Goal: Task Accomplishment & Management: Use online tool/utility

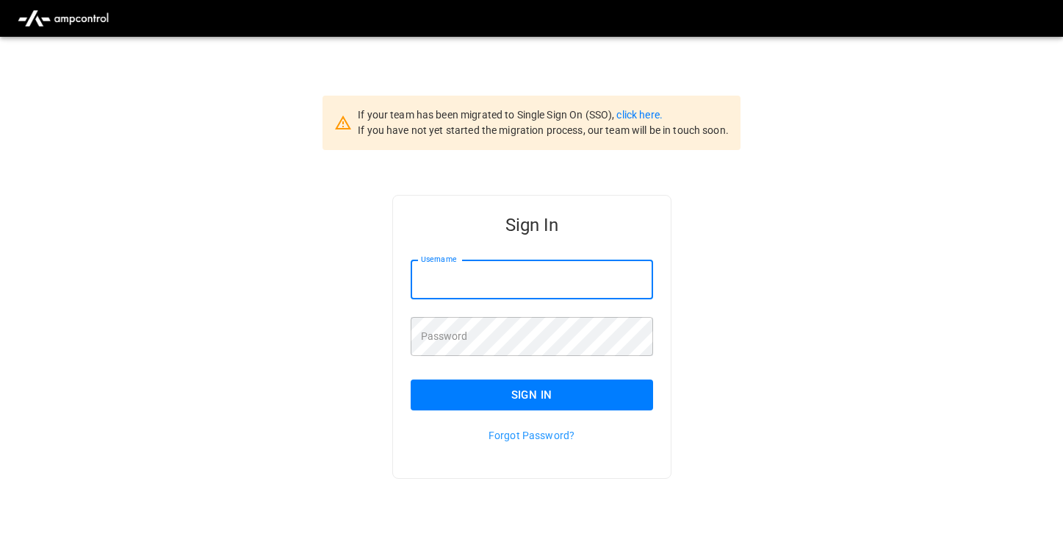
click at [454, 283] on input "Username" at bounding box center [532, 279] width 243 height 39
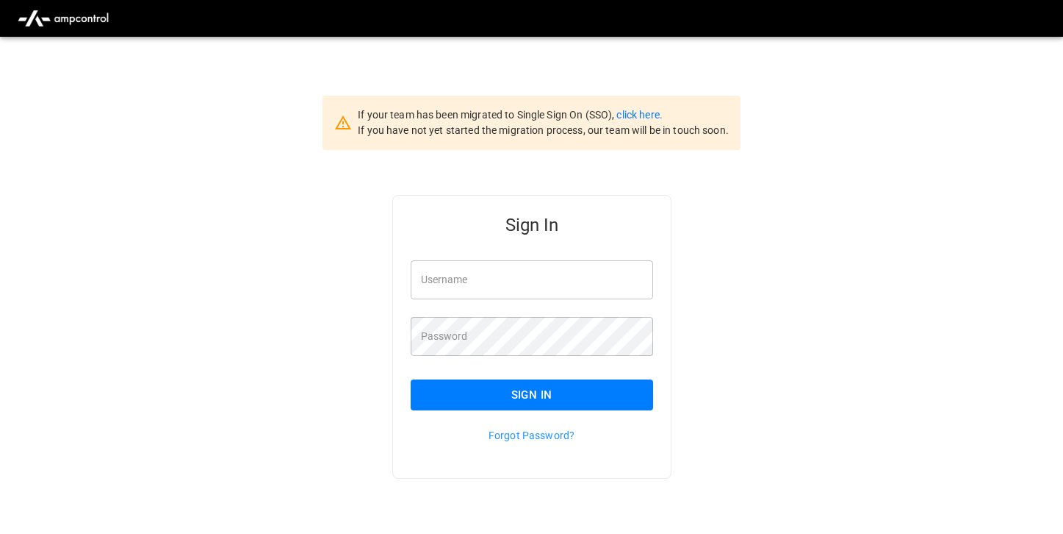
type input "**********"
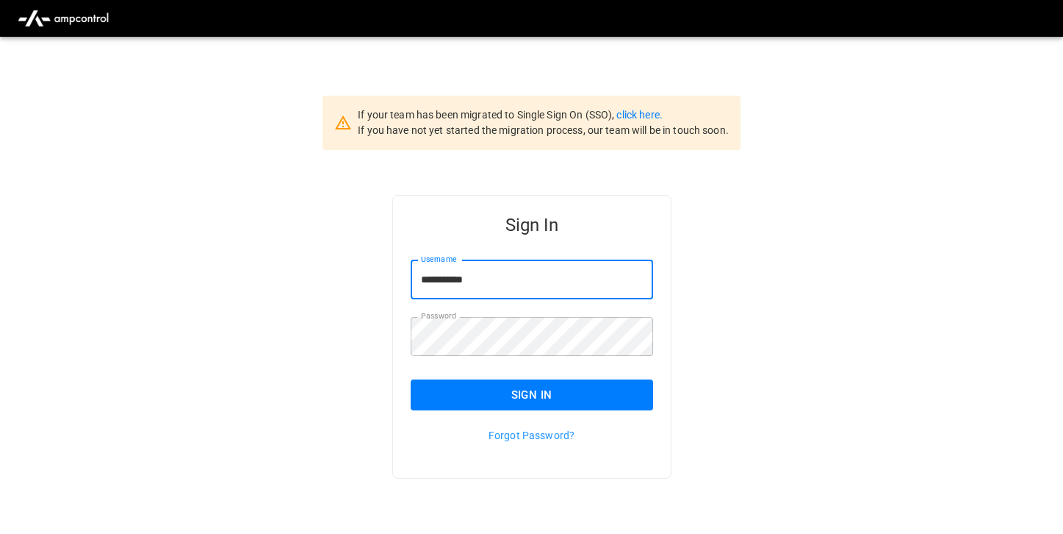
click at [494, 407] on button "Sign In" at bounding box center [532, 394] width 243 height 31
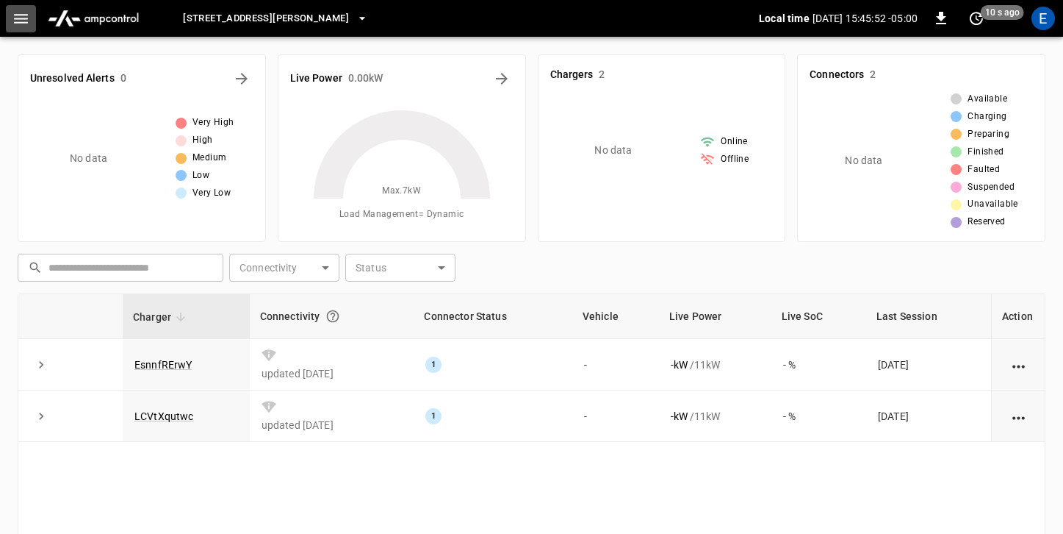
click at [12, 18] on icon "button" at bounding box center [21, 19] width 18 height 18
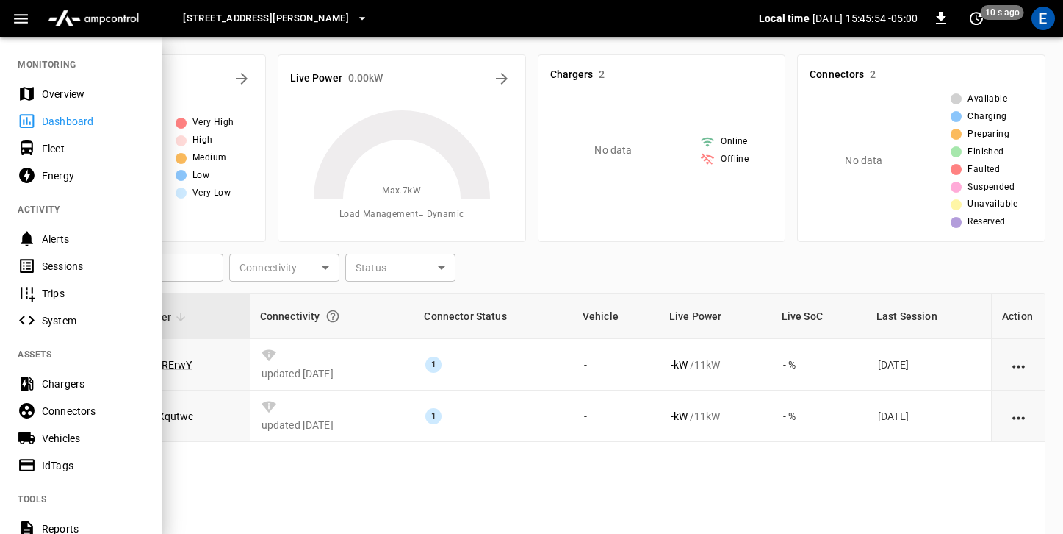
click at [87, 173] on div "Energy" at bounding box center [93, 175] width 102 height 15
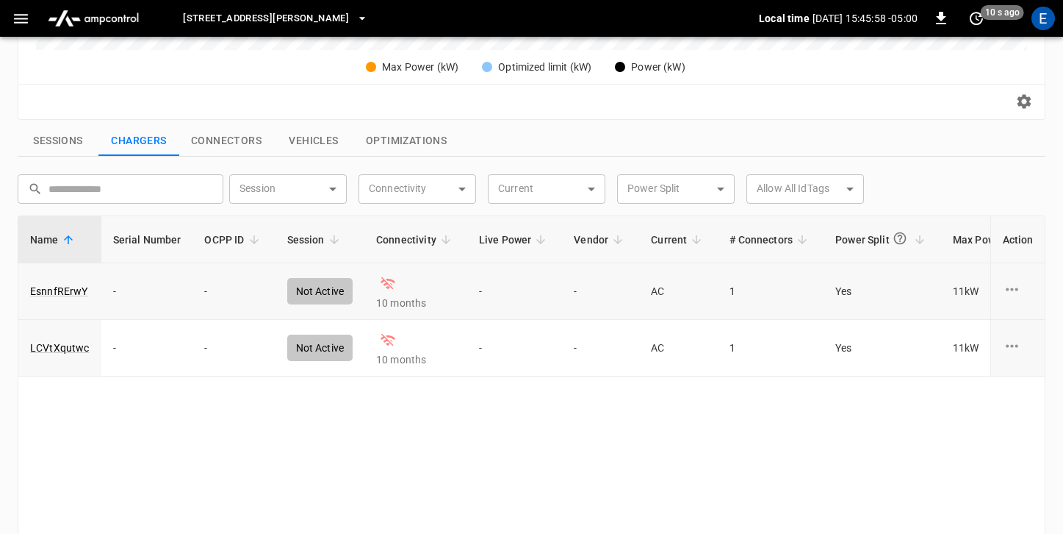
scroll to position [452, 0]
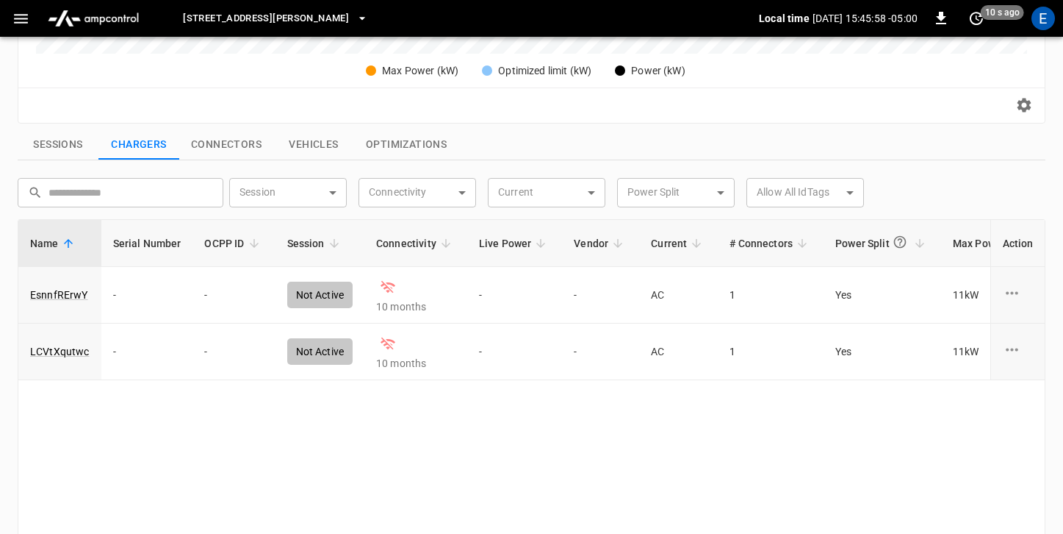
click at [230, 173] on div "Session ​ Session" at bounding box center [287, 189] width 129 height 35
click at [230, 147] on button "Connectors" at bounding box center [226, 144] width 94 height 31
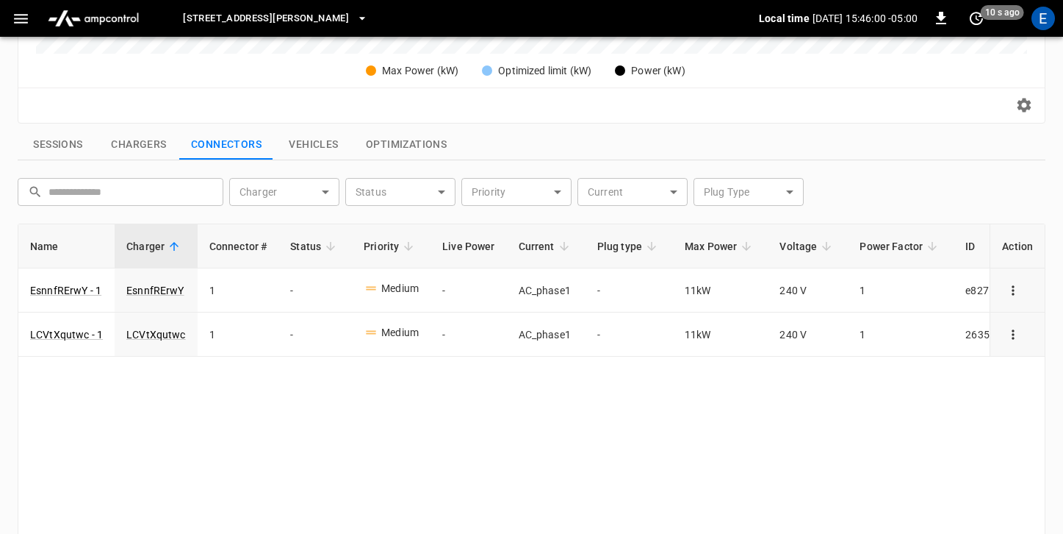
click at [328, 140] on button "Vehicles" at bounding box center [313, 144] width 81 height 31
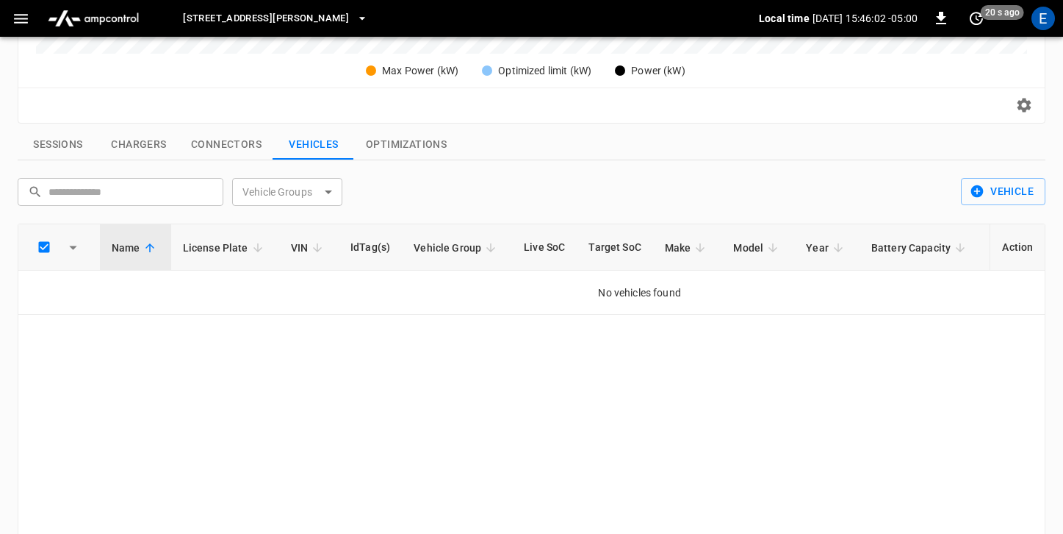
scroll to position [0, 0]
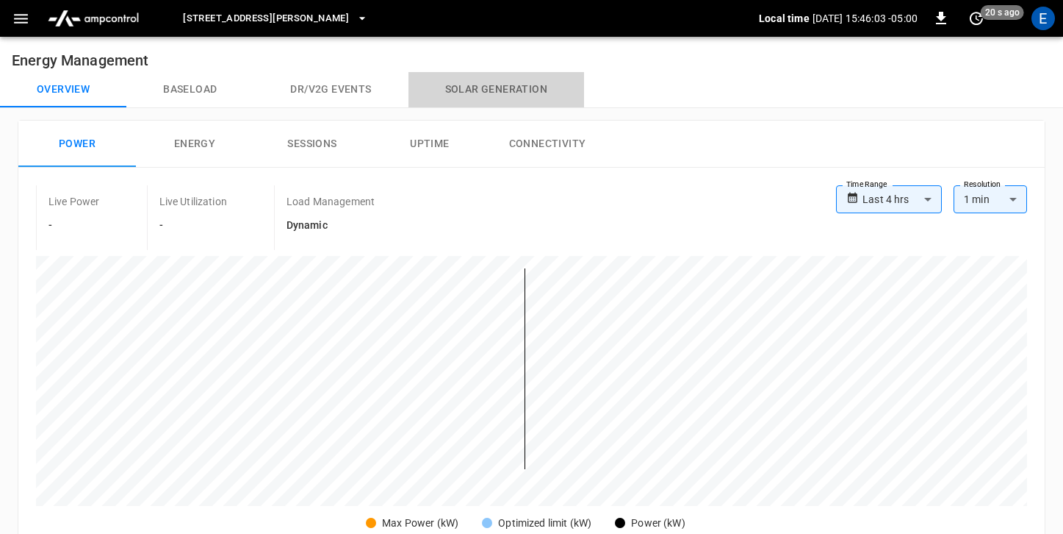
click at [505, 93] on button "Solar generation" at bounding box center [497, 89] width 176 height 35
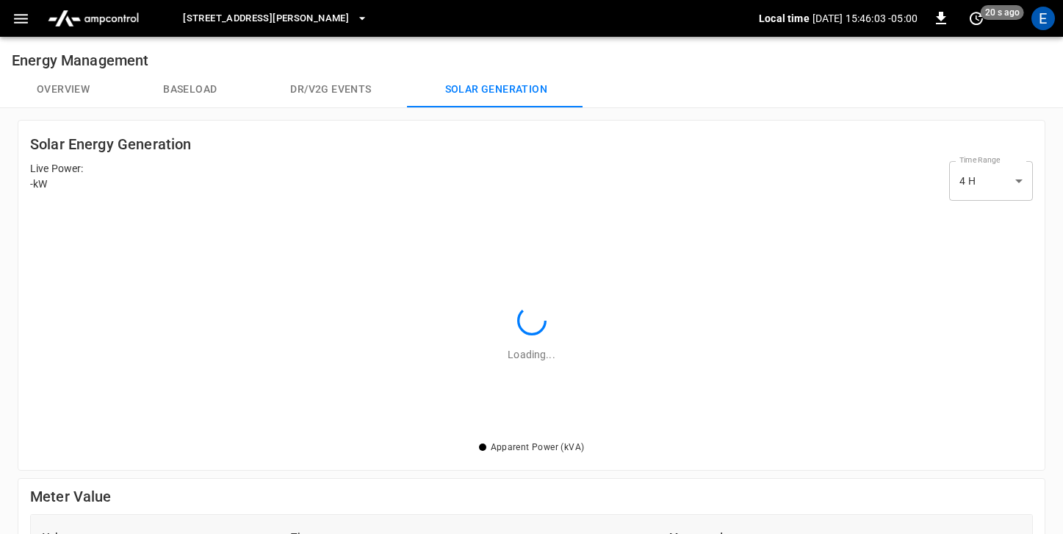
scroll to position [231, 1003]
click at [344, 93] on button "Dr/V2G events" at bounding box center [331, 89] width 154 height 35
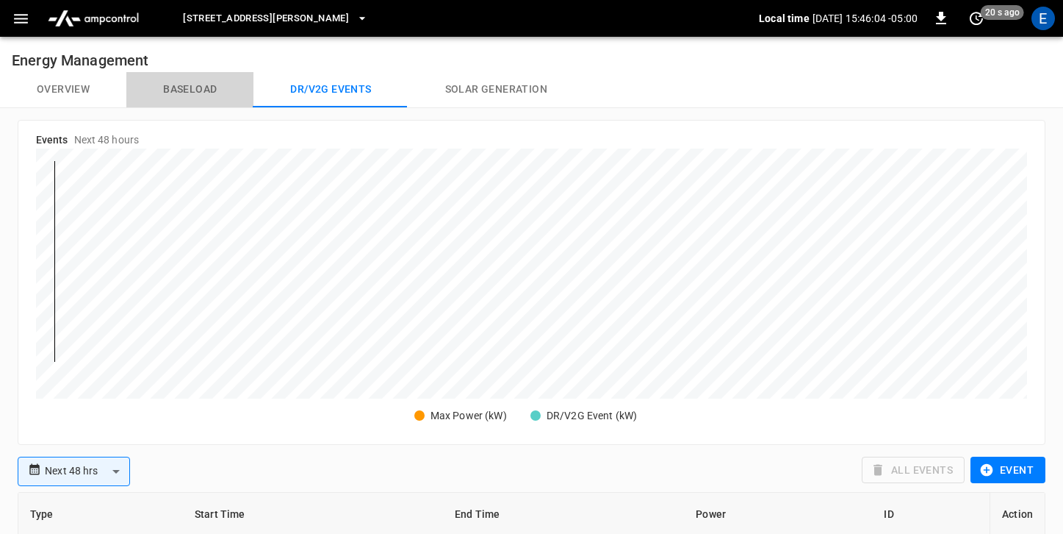
click at [190, 87] on button "Baseload" at bounding box center [189, 89] width 127 height 35
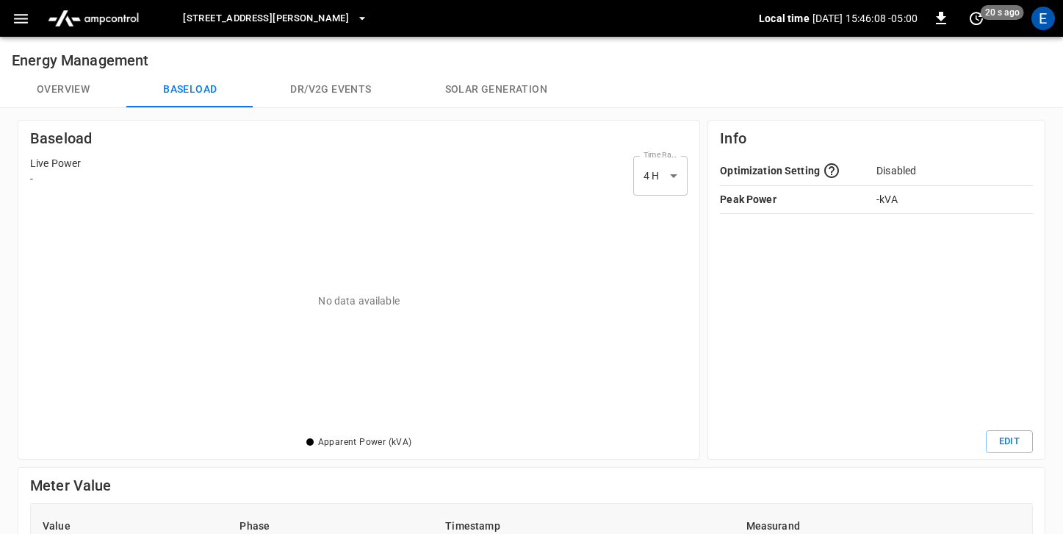
click at [284, 26] on span "[STREET_ADDRESS][PERSON_NAME]" at bounding box center [266, 18] width 166 height 17
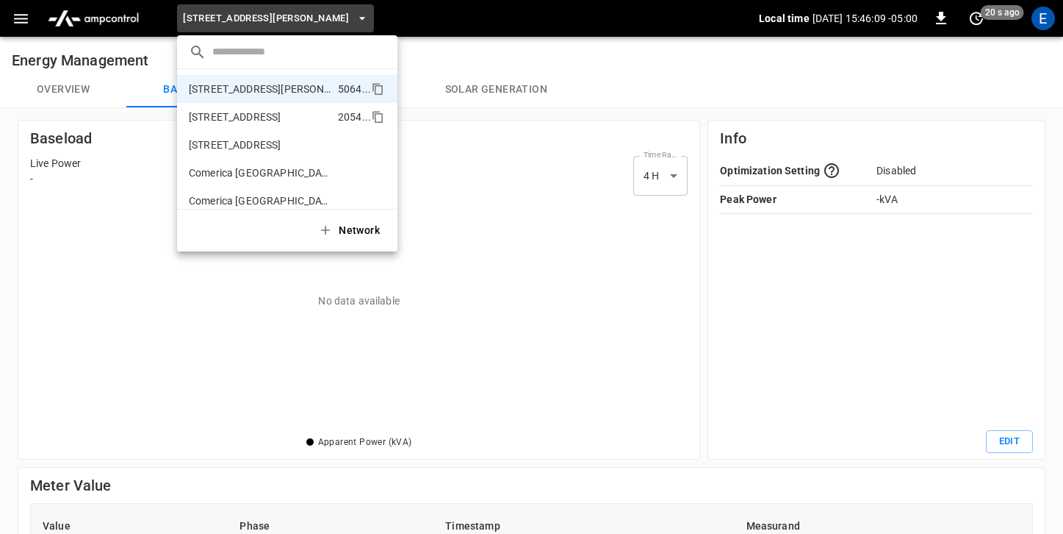
click at [267, 127] on li "[STREET_ADDRESS] ..." at bounding box center [287, 117] width 220 height 28
